Goal: Browse casually

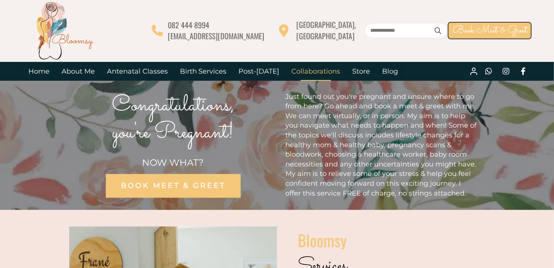
click at [322, 71] on link "Collaborations" at bounding box center [315, 71] width 61 height 19
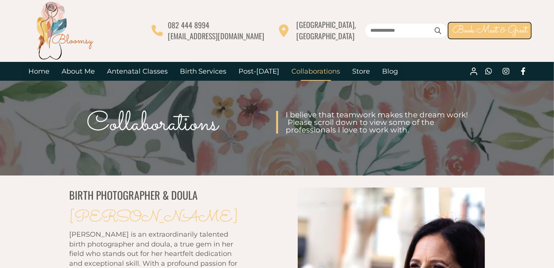
click at [475, 70] on circle at bounding box center [473, 69] width 3 height 3
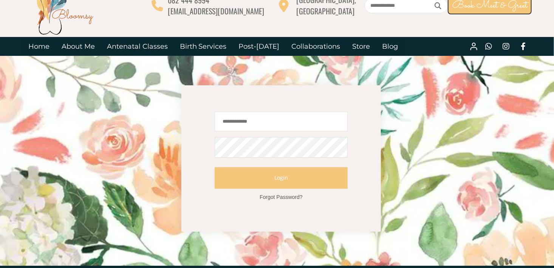
scroll to position [53, 0]
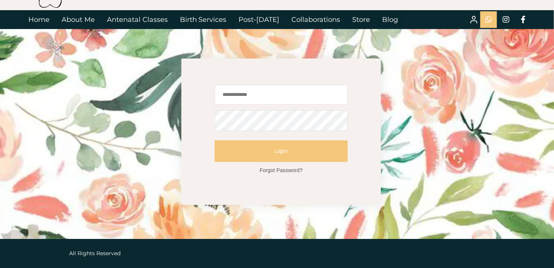
click at [486, 21] on icon at bounding box center [488, 19] width 17 height 17
click at [352, 17] on link "Store" at bounding box center [361, 19] width 30 height 19
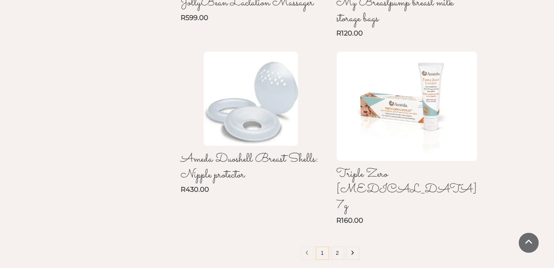
scroll to position [674, 0]
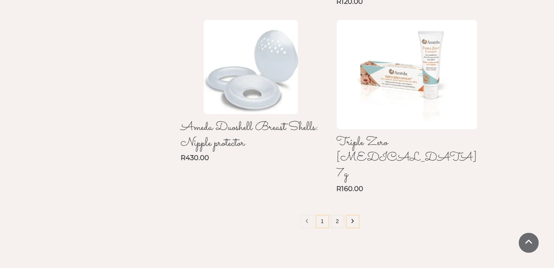
click at [351, 219] on icon at bounding box center [352, 221] width 3 height 5
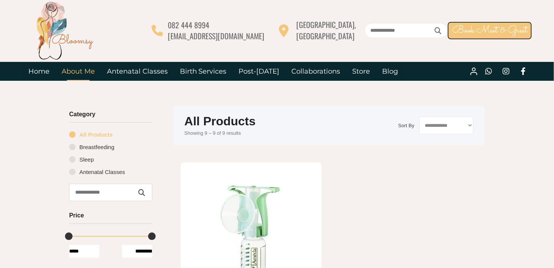
click at [79, 70] on link "About Me" at bounding box center [78, 71] width 45 height 19
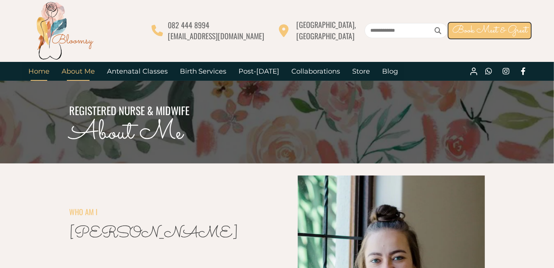
click at [42, 70] on link "Home" at bounding box center [38, 71] width 33 height 19
